Goal: Information Seeking & Learning: Compare options

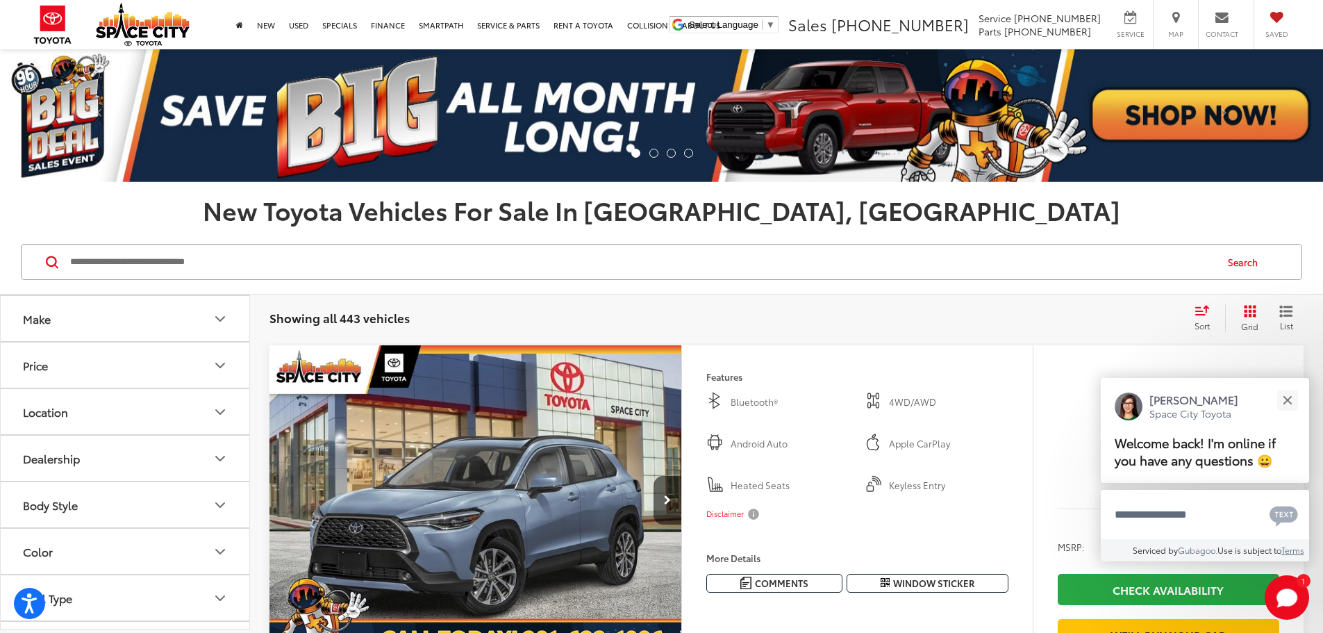
scroll to position [208, 0]
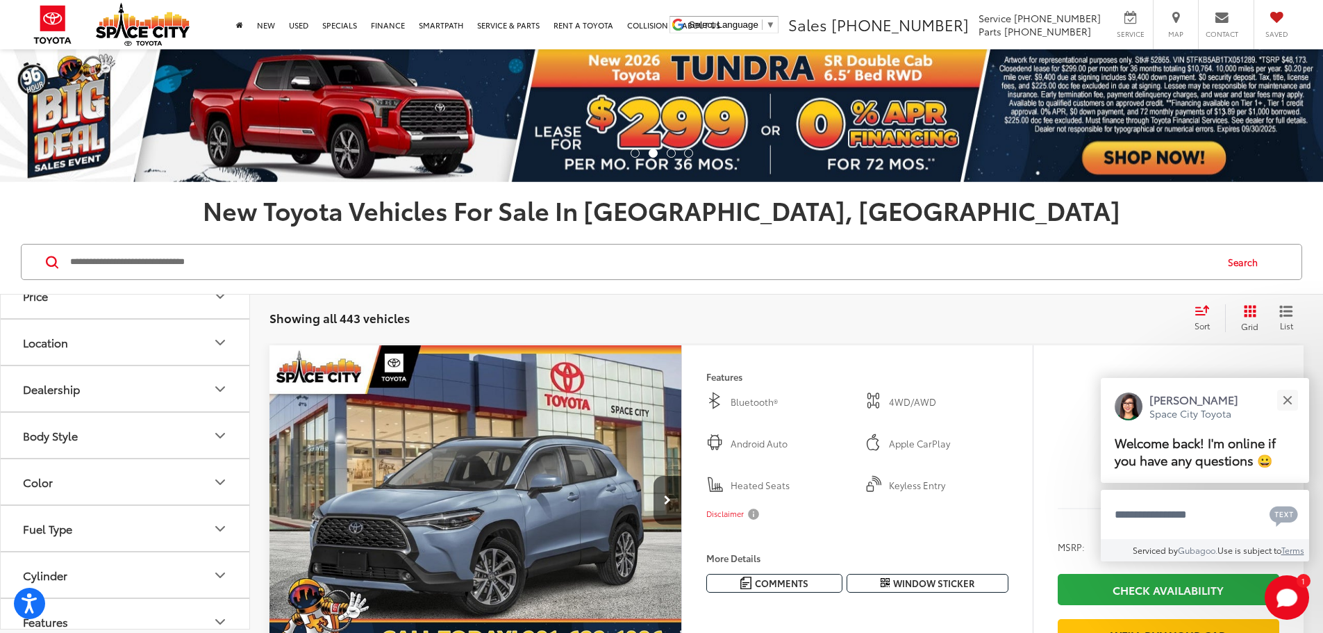
click at [225, 431] on icon "Body Style" at bounding box center [220, 435] width 17 height 17
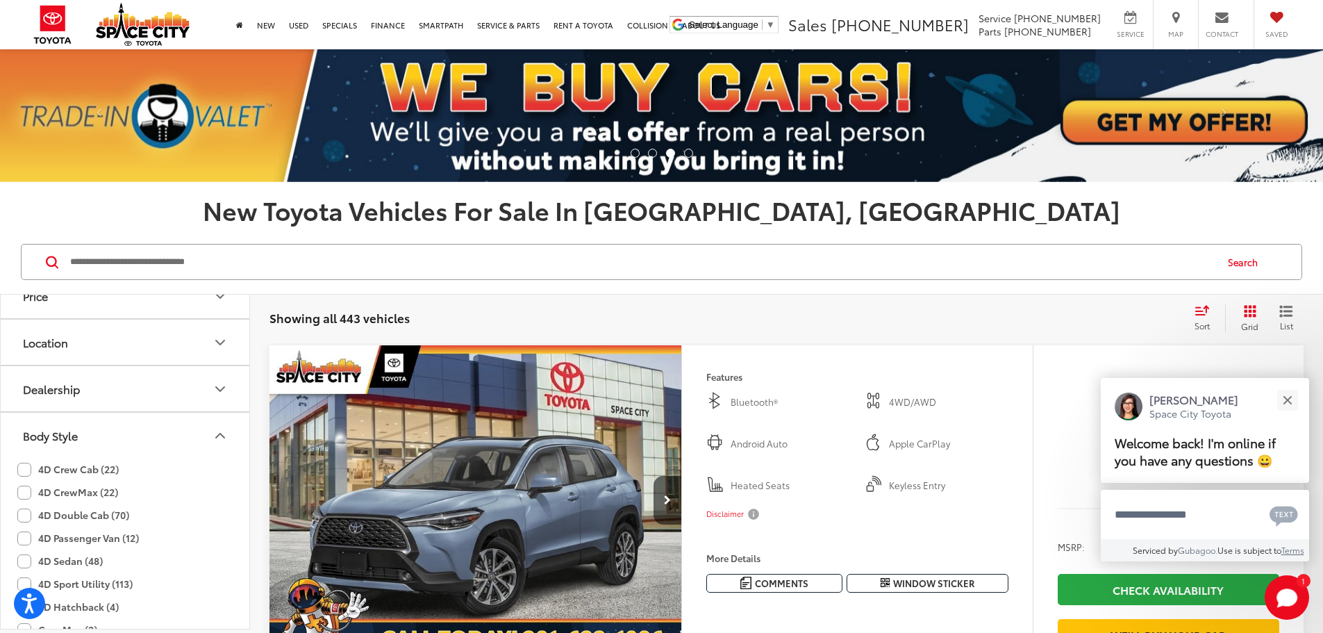
click at [225, 431] on icon "Body Style" at bounding box center [220, 435] width 17 height 17
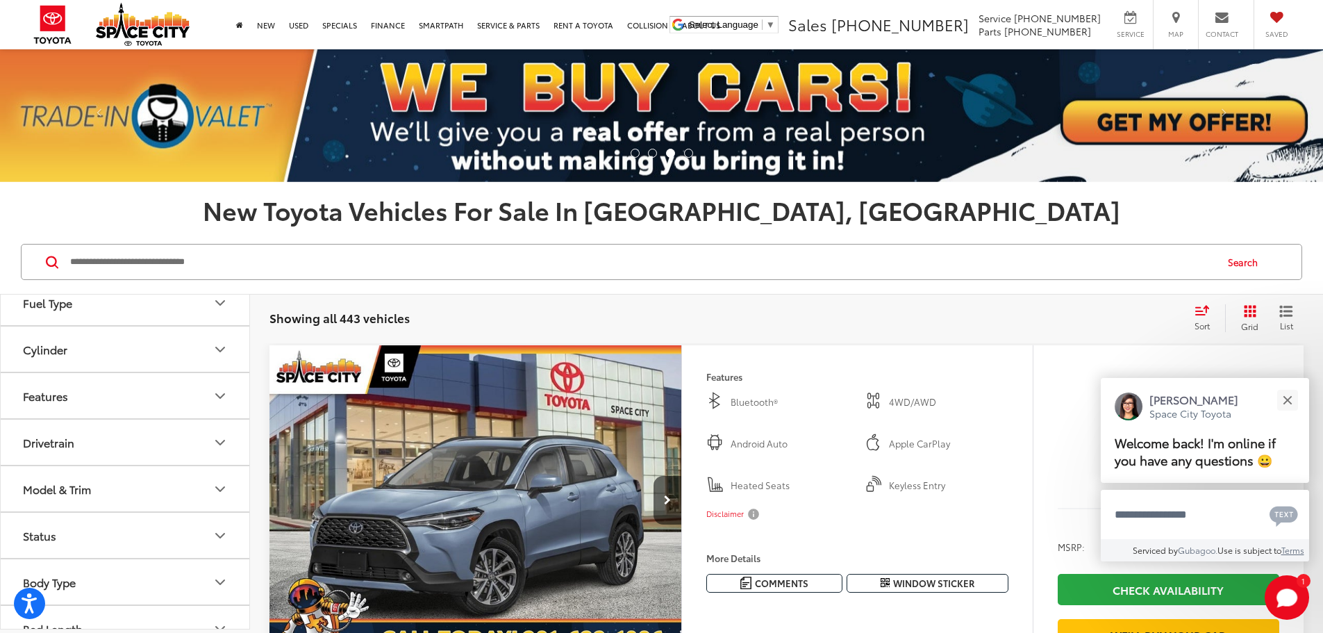
scroll to position [457, 0]
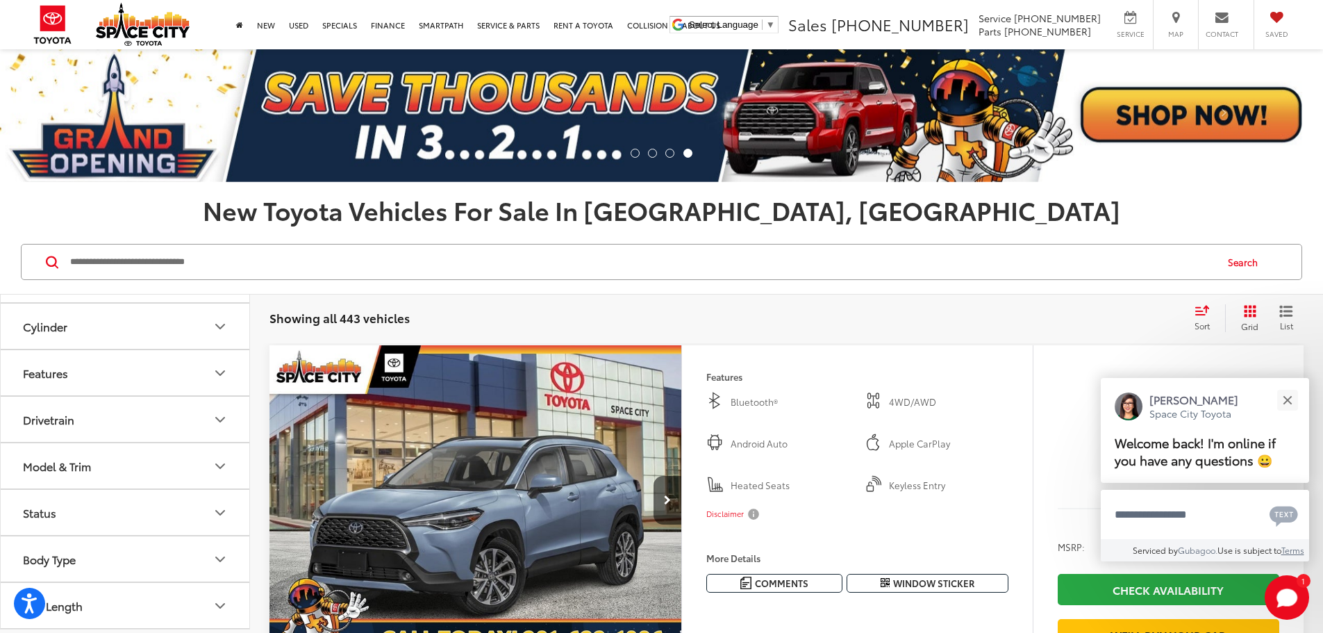
click at [223, 461] on icon "Model & Trim" at bounding box center [220, 466] width 17 height 17
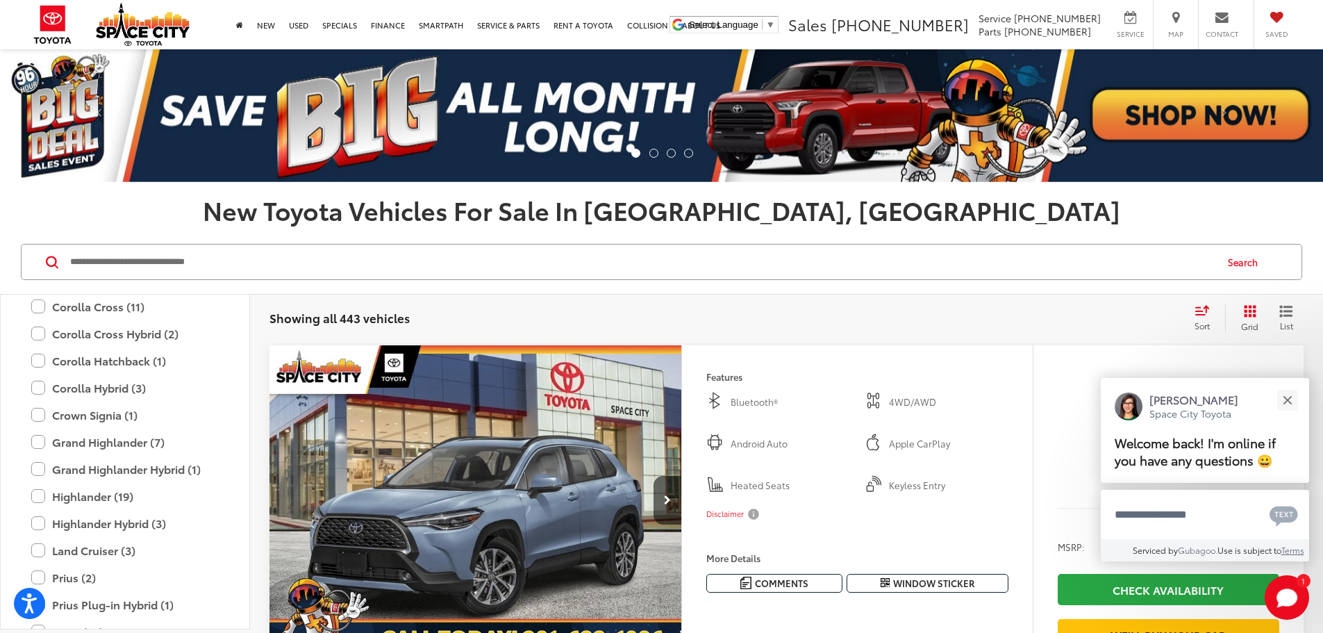
scroll to position [796, 0]
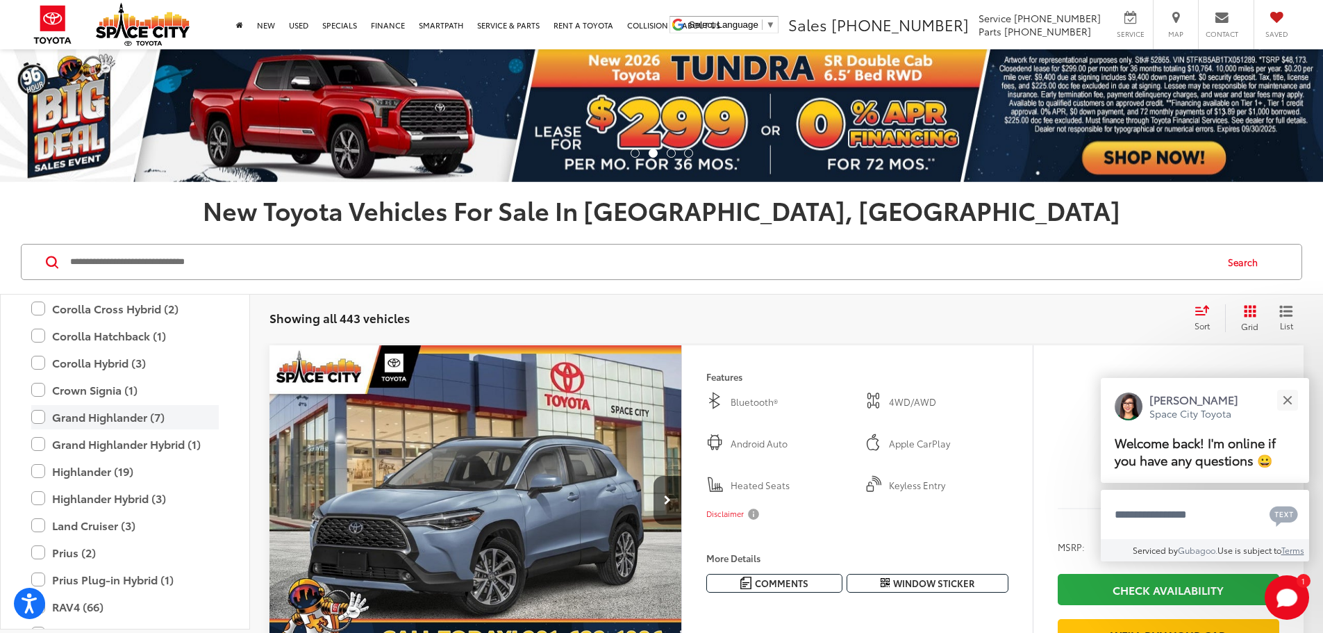
click at [38, 418] on label "Grand Highlander (7)" at bounding box center [125, 417] width 188 height 24
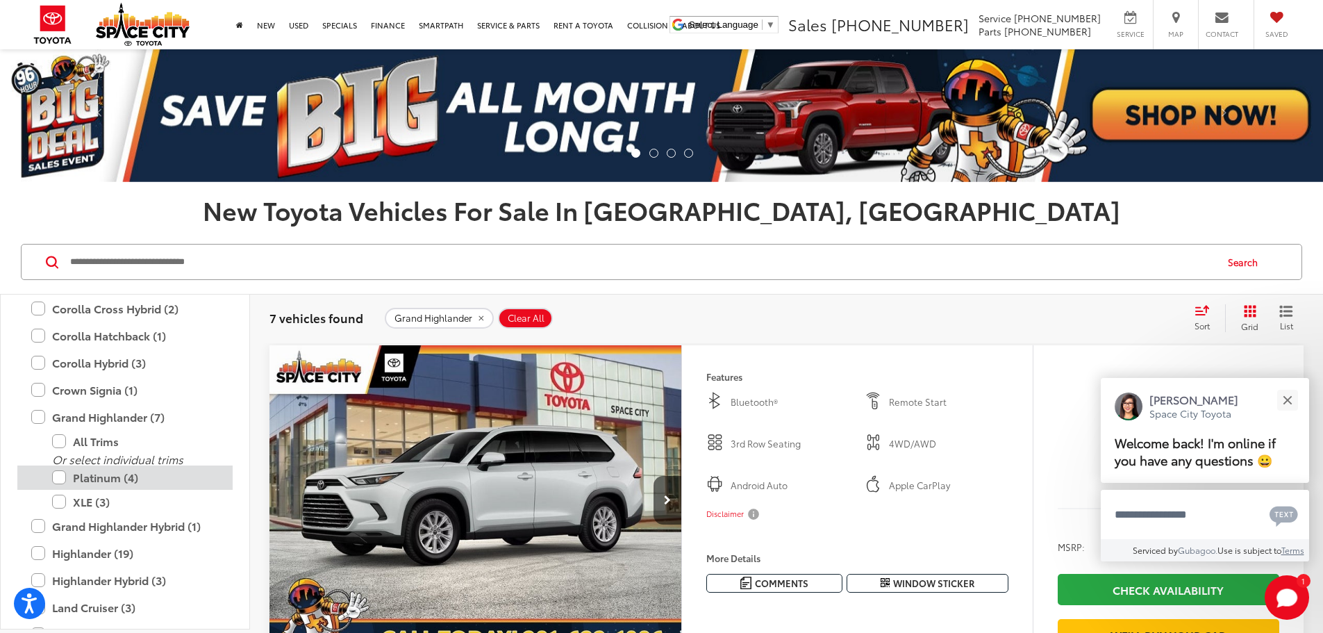
click at [60, 478] on label "Platinum (4)" at bounding box center [135, 477] width 167 height 24
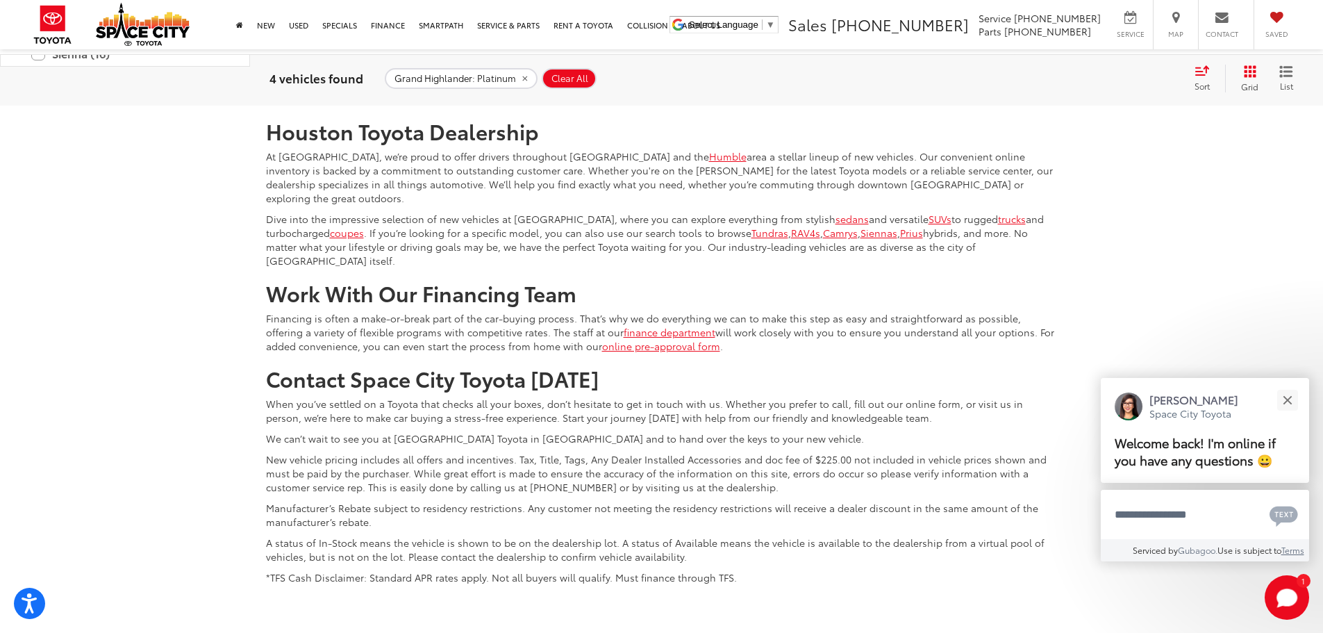
scroll to position [2639, 0]
